Goal: Task Accomplishment & Management: Manage account settings

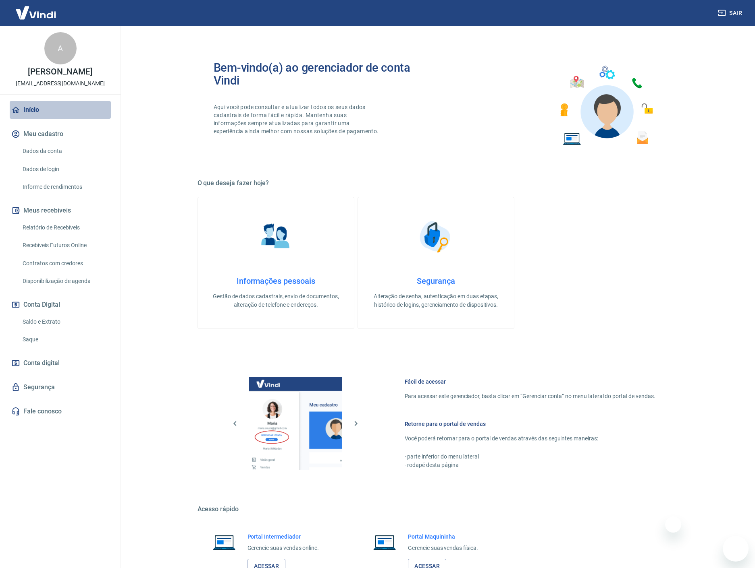
click at [25, 104] on link "Início" at bounding box center [60, 110] width 101 height 18
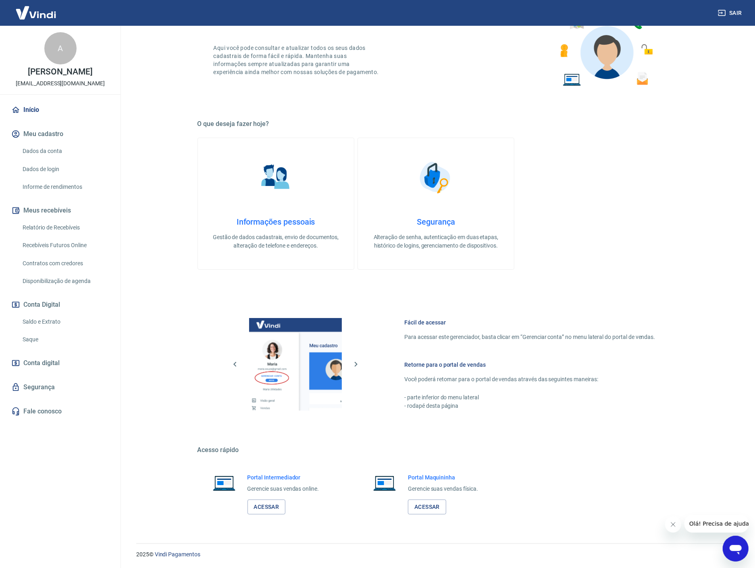
click at [73, 280] on link "Disponibilização de agenda" at bounding box center [64, 281] width 91 height 17
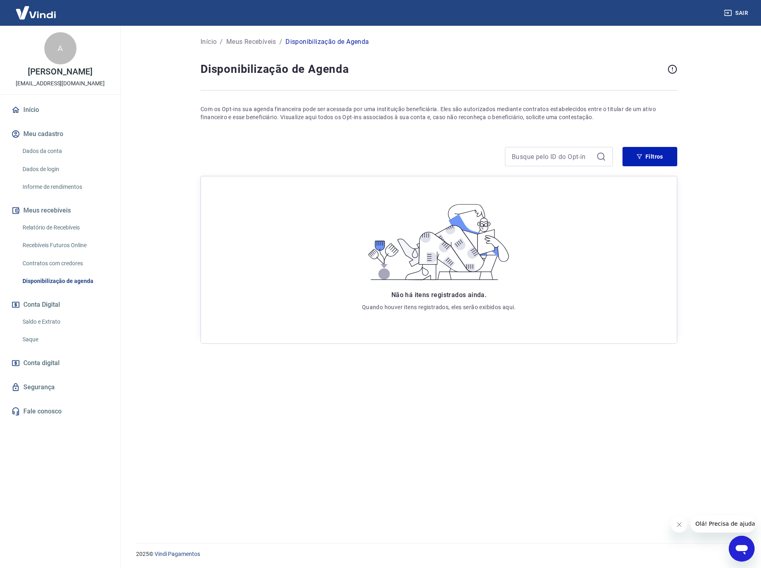
click at [74, 260] on link "Contratos com credores" at bounding box center [64, 263] width 91 height 17
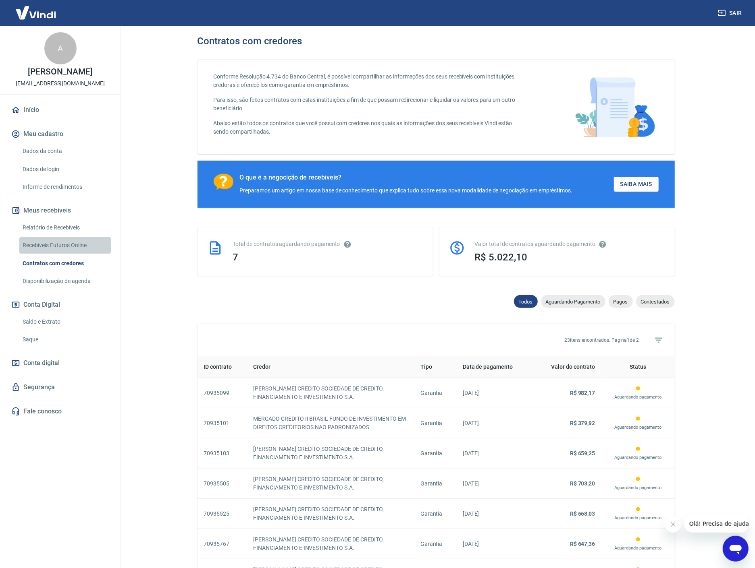
click at [64, 243] on link "Recebíveis Futuros Online" at bounding box center [64, 245] width 91 height 17
click at [662, 303] on span "Contestados" at bounding box center [655, 302] width 39 height 6
select select "rejected"
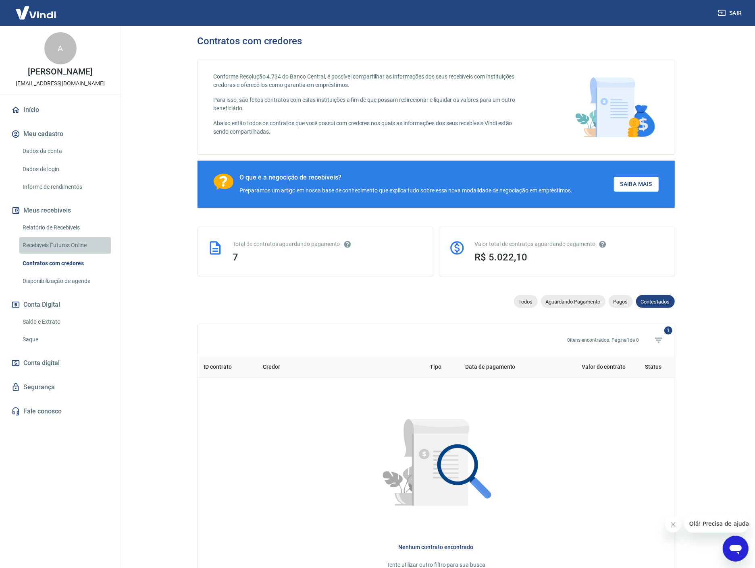
click at [82, 248] on link "Recebíveis Futuros Online" at bounding box center [64, 245] width 91 height 17
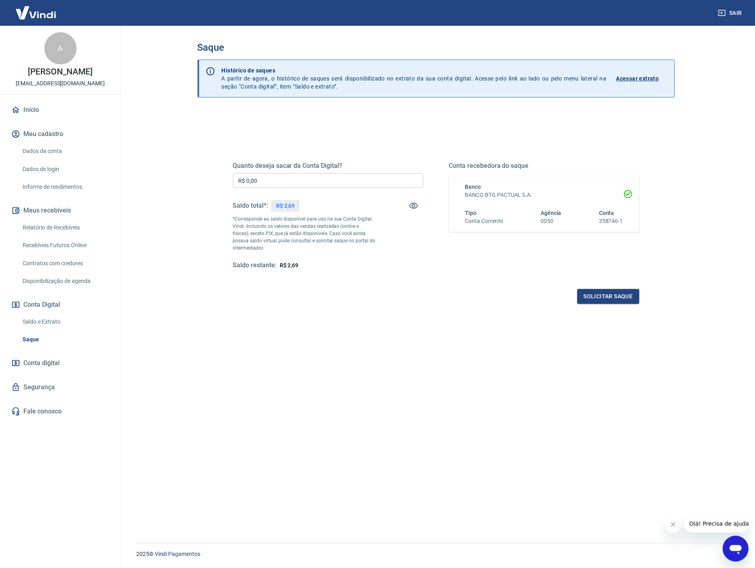
click at [288, 176] on input "R$ 0,00" at bounding box center [328, 180] width 190 height 15
click at [323, 137] on div "Quanto deseja sacar da Conta Digital? R$ 0,00 ​ Saldo total*: R$ 2,69 *Correspo…" at bounding box center [435, 220] width 425 height 187
click at [630, 79] on p "Acessar extrato" at bounding box center [637, 79] width 43 height 8
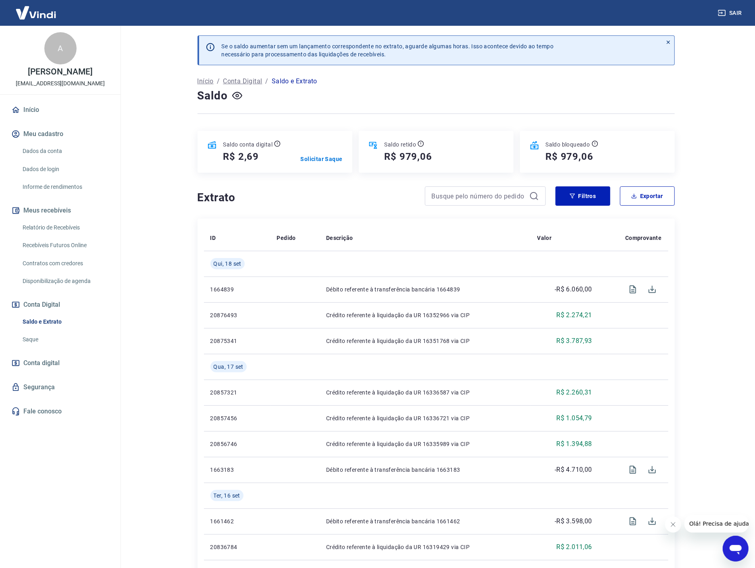
click at [359, 190] on h4 "Extrato" at bounding box center [306, 198] width 218 height 16
click at [595, 146] on icon at bounding box center [594, 144] width 6 height 6
click at [303, 210] on div "Extrato Filtros Exportar" at bounding box center [435, 200] width 477 height 26
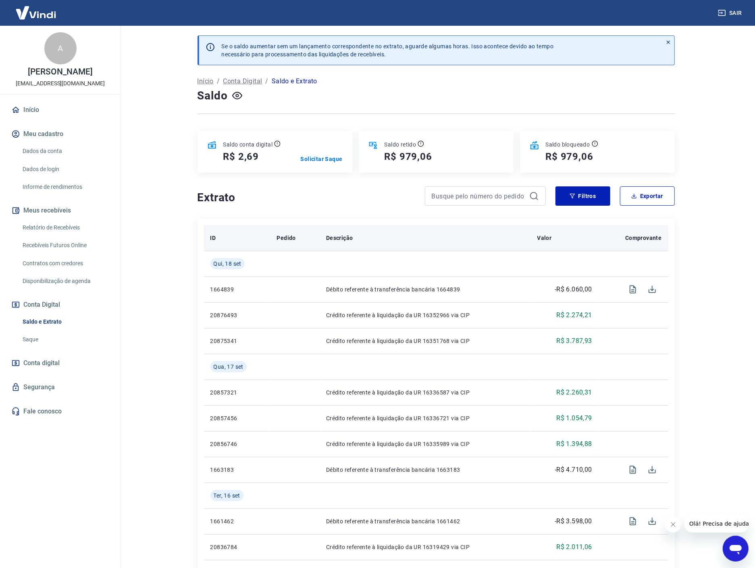
click at [399, 228] on th "Descrição" at bounding box center [424, 238] width 211 height 26
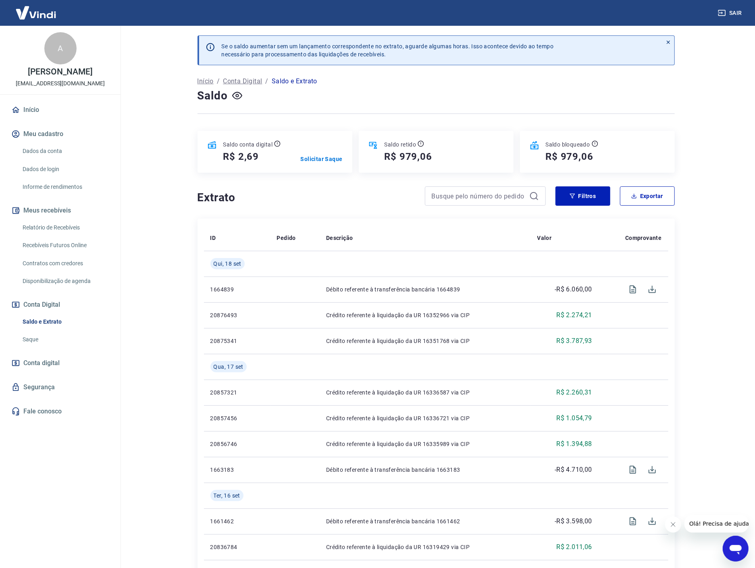
drag, startPoint x: 372, startPoint y: 212, endPoint x: 365, endPoint y: 207, distance: 8.8
click at [372, 211] on div "Extrato Filtros Exportar" at bounding box center [435, 200] width 477 height 26
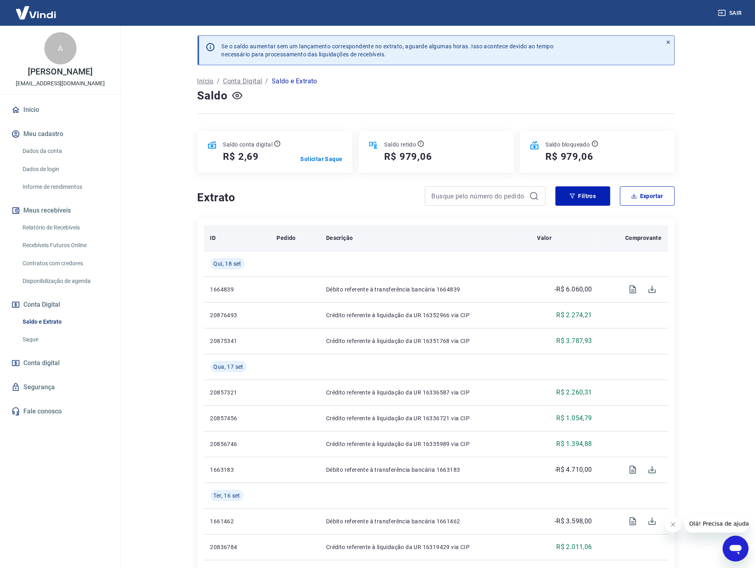
drag, startPoint x: 380, startPoint y: 206, endPoint x: 321, endPoint y: 242, distance: 68.5
click at [377, 208] on div "Extrato Filtros Exportar" at bounding box center [435, 200] width 477 height 26
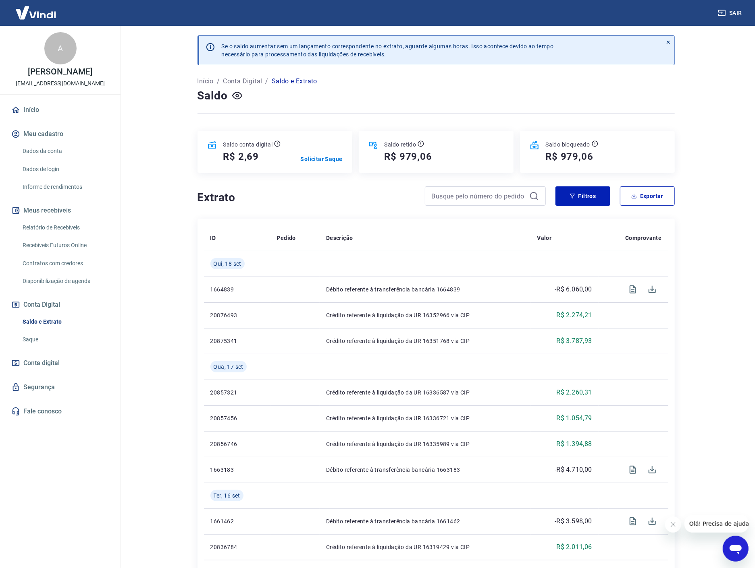
drag, startPoint x: 142, startPoint y: 375, endPoint x: 114, endPoint y: 373, distance: 28.6
click at [139, 375] on main "Se o saldo aumentar sem um lançamento correspondente no extrato, aguarde alguma…" at bounding box center [436, 297] width 638 height 543
click at [33, 339] on link "Saque" at bounding box center [64, 340] width 91 height 17
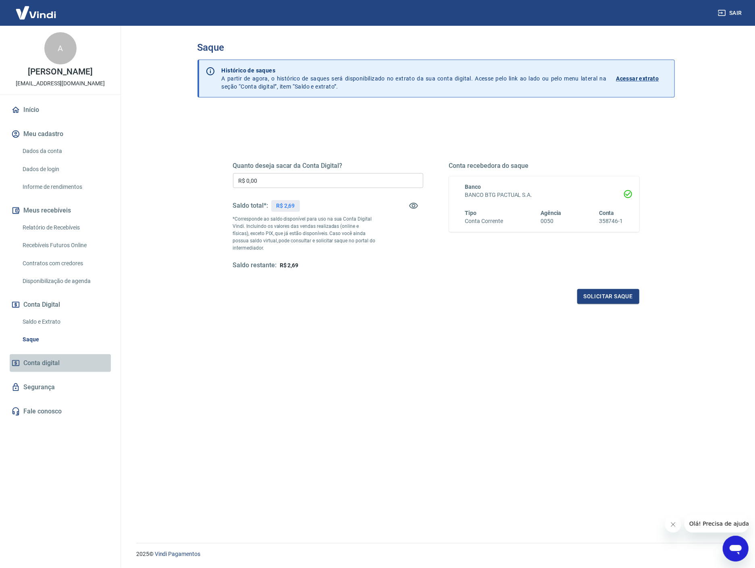
click at [41, 363] on span "Conta digital" at bounding box center [41, 363] width 36 height 11
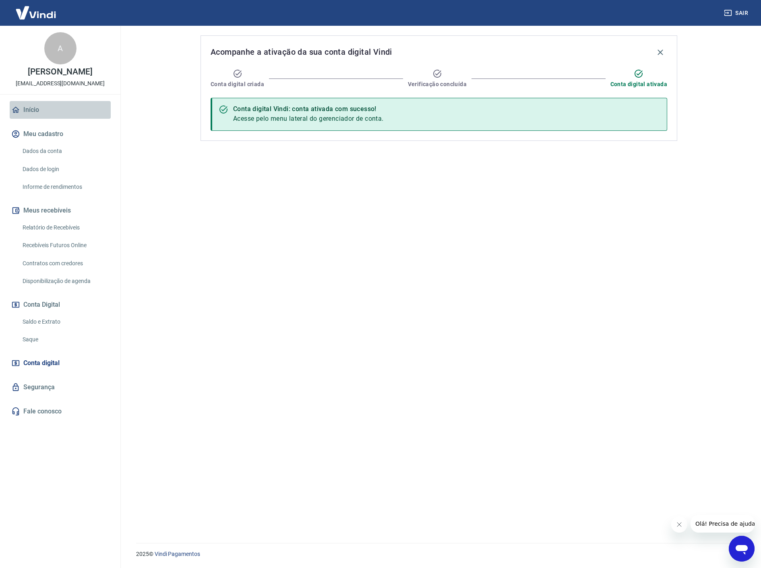
click at [46, 110] on link "Início" at bounding box center [60, 110] width 101 height 18
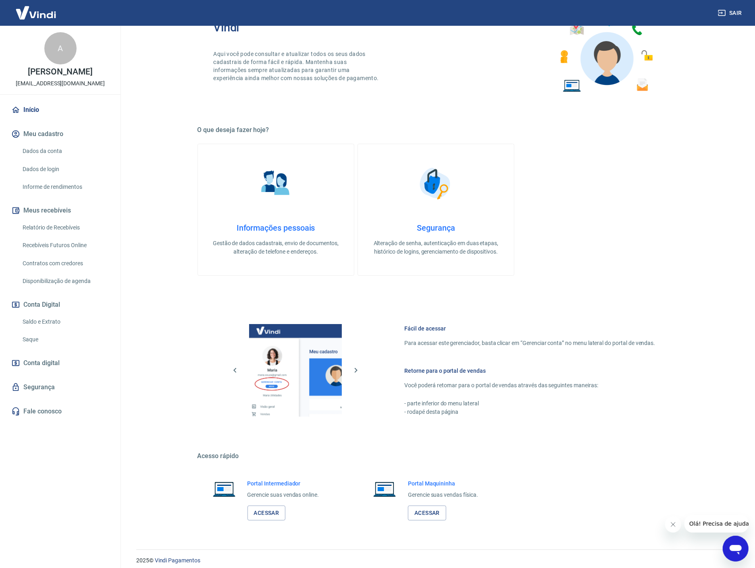
scroll to position [59, 0]
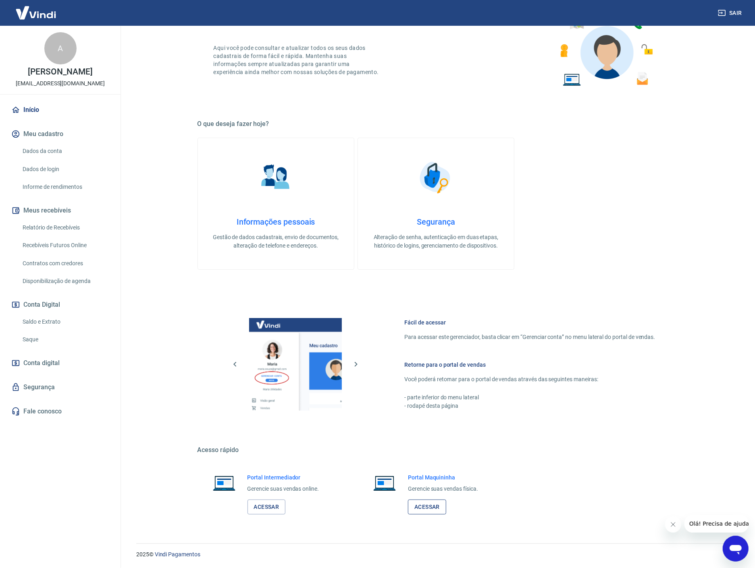
click at [433, 506] on link "Acessar" at bounding box center [427, 507] width 38 height 15
click at [259, 510] on link "Acessar" at bounding box center [266, 507] width 38 height 15
